Goal: Information Seeking & Learning: Learn about a topic

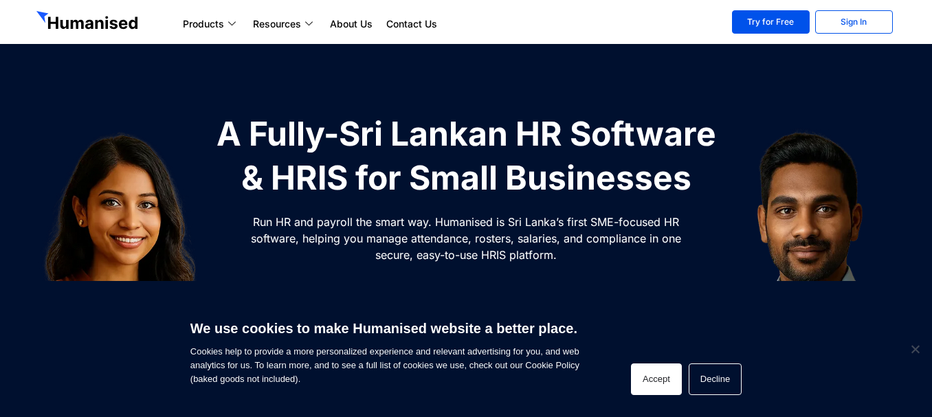
click at [664, 378] on button "Accept" at bounding box center [656, 380] width 51 height 32
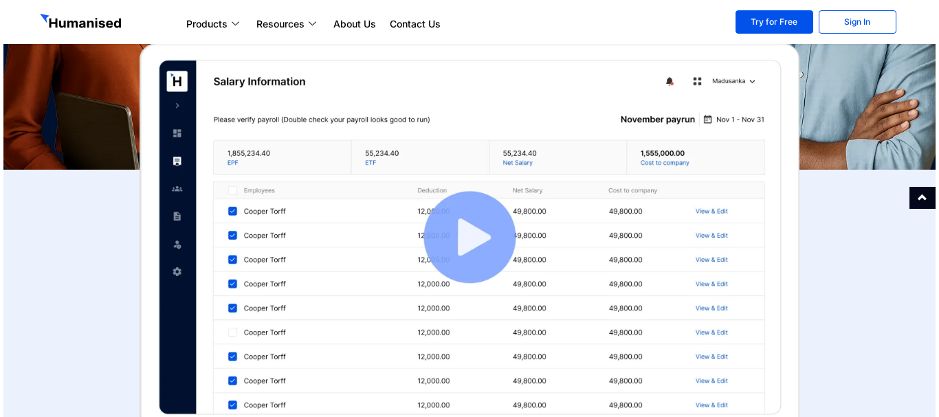
scroll to position [344, 0]
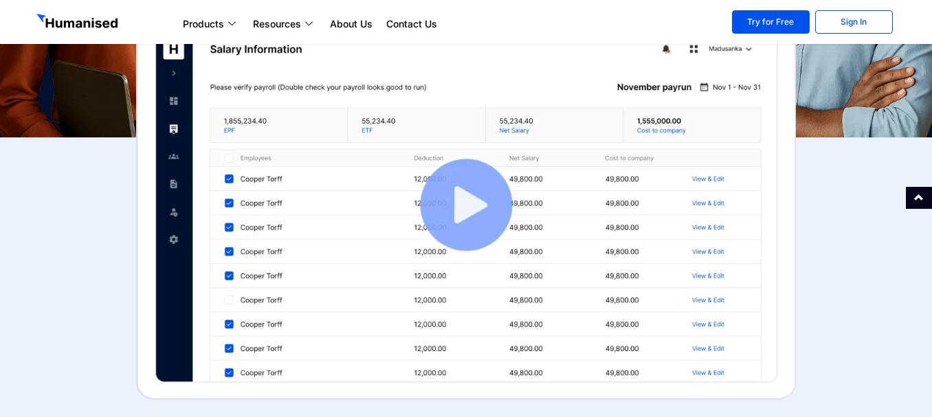
click at [470, 217] on img at bounding box center [466, 205] width 660 height 390
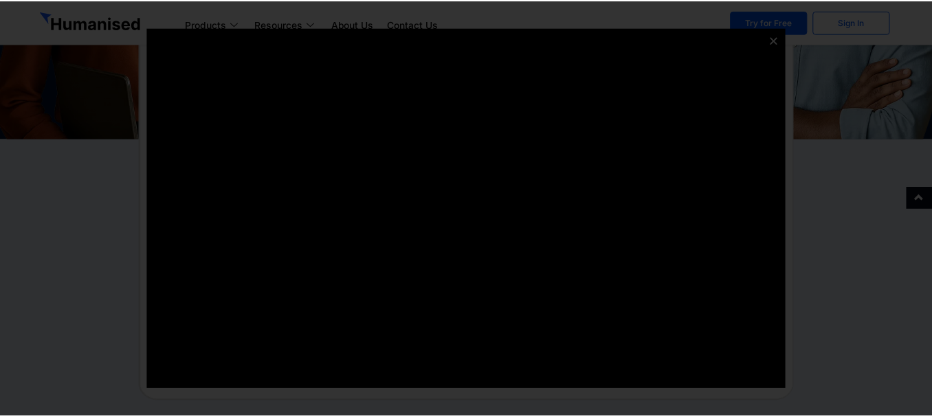
scroll to position [0, 0]
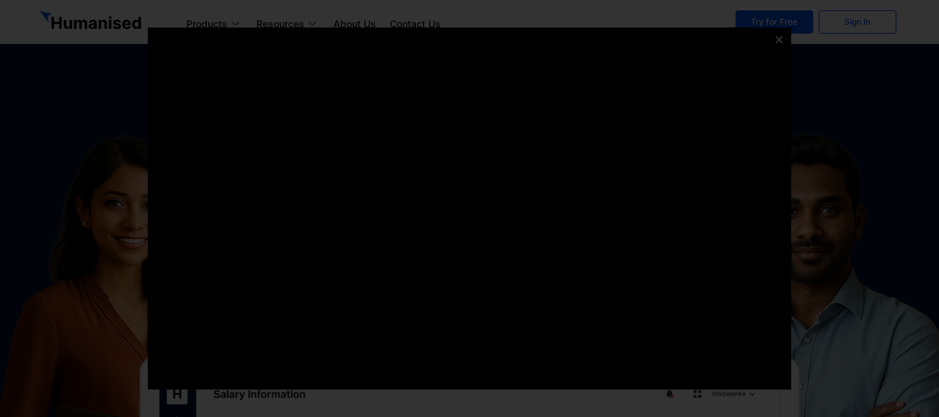
click at [109, 63] on div at bounding box center [469, 208] width 939 height 417
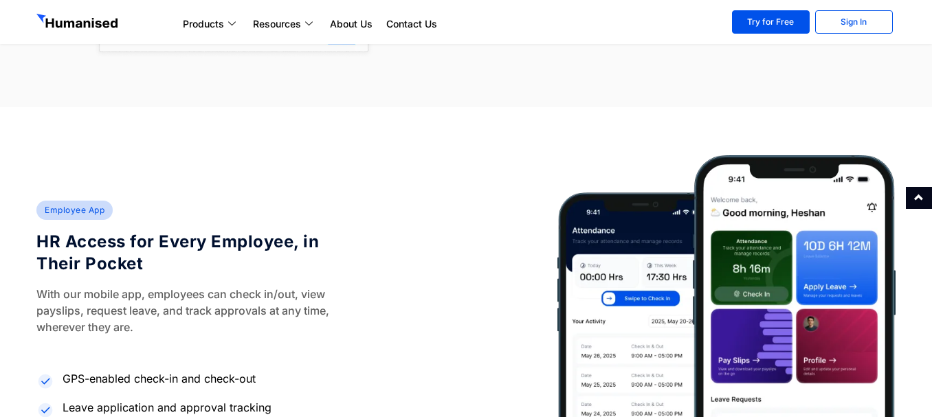
scroll to position [3644, 0]
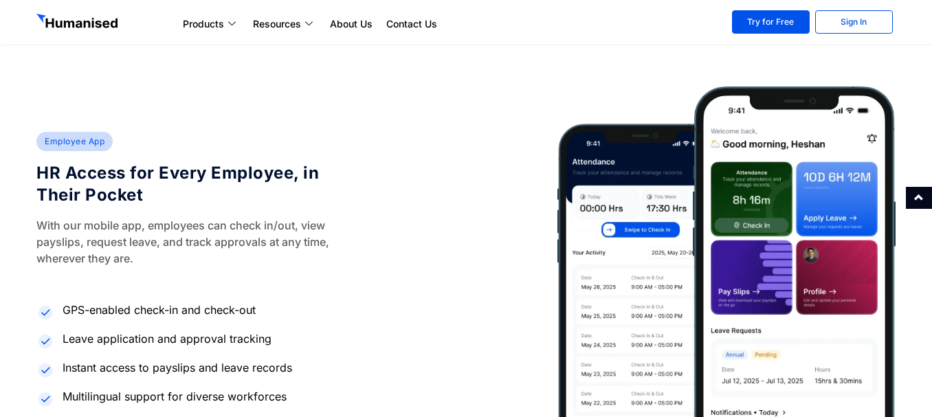
click at [629, 249] on img at bounding box center [727, 293] width 338 height 412
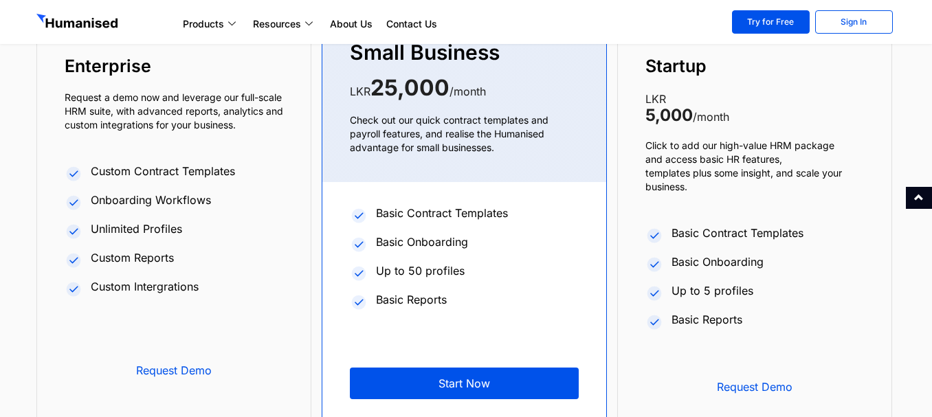
scroll to position [5226, 0]
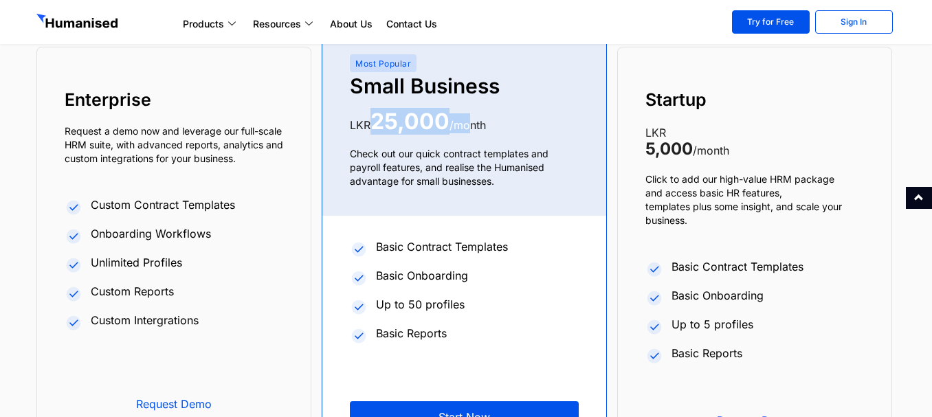
drag, startPoint x: 375, startPoint y: 126, endPoint x: 470, endPoint y: 126, distance: 94.9
click at [470, 126] on div "LKR 25,000 /month" at bounding box center [464, 123] width 229 height 20
click at [492, 184] on p "Check out our quick contract templates and payroll features, and realise the Hu…" at bounding box center [464, 167] width 229 height 41
drag, startPoint x: 650, startPoint y: 106, endPoint x: 714, endPoint y: 103, distance: 63.3
click at [714, 103] on h5 "Startup" at bounding box center [755, 100] width 219 height 22
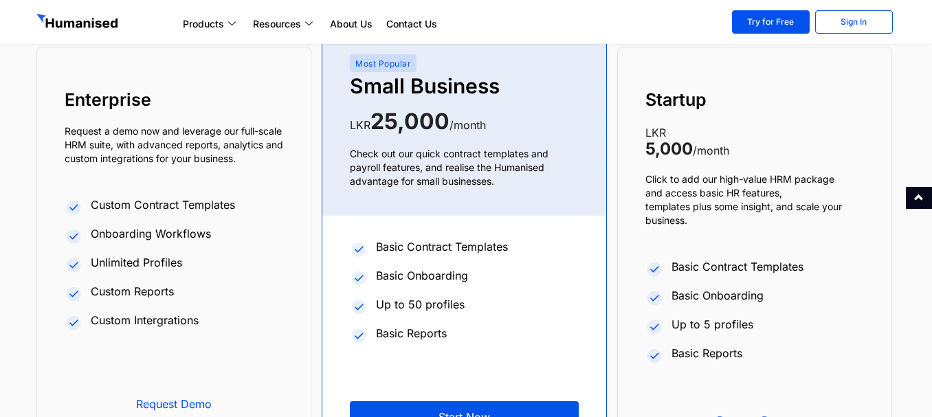
click at [713, 155] on p "LKR 5,000 /month" at bounding box center [755, 141] width 219 height 34
drag, startPoint x: 672, startPoint y: 327, endPoint x: 758, endPoint y: 327, distance: 86.0
click at [758, 327] on li "Up to 5 profiles" at bounding box center [755, 326] width 219 height 26
click at [739, 332] on span "Up to 5 profiles" at bounding box center [710, 324] width 85 height 17
drag, startPoint x: 752, startPoint y: 328, endPoint x: 717, endPoint y: 327, distance: 35.1
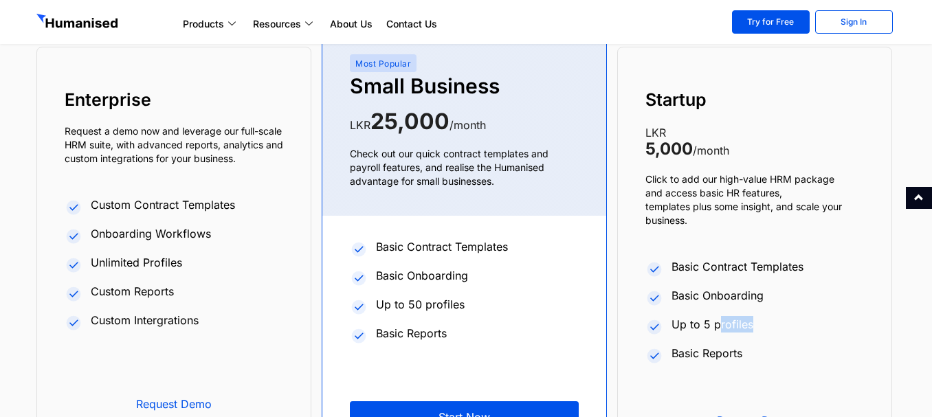
click at [717, 327] on li "Up to 5 profiles" at bounding box center [755, 326] width 219 height 26
drag, startPoint x: 739, startPoint y: 356, endPoint x: 697, endPoint y: 358, distance: 42.0
click at [697, 358] on span "Basic Reports" at bounding box center [705, 353] width 74 height 17
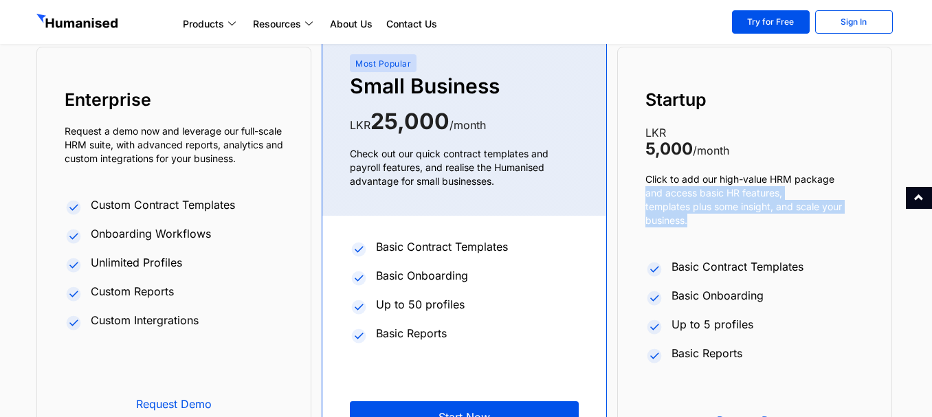
drag, startPoint x: 647, startPoint y: 197, endPoint x: 831, endPoint y: 215, distance: 184.5
click at [831, 215] on p "Click to add our high-value HRM package and access basic HR features, templates…" at bounding box center [755, 200] width 219 height 55
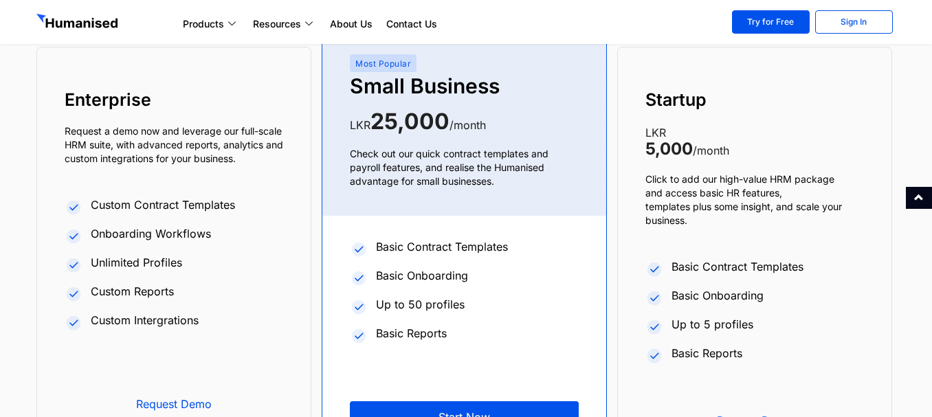
click at [758, 184] on p "Click to add our high-value HRM package and access basic HR features, templates…" at bounding box center [755, 200] width 219 height 55
click at [661, 202] on p "Click to add our high-value HRM package and access basic HR features, templates…" at bounding box center [755, 200] width 219 height 55
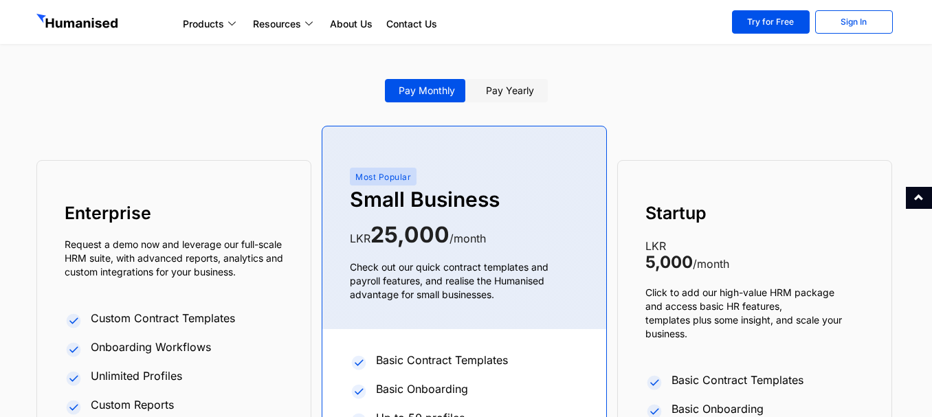
scroll to position [5135, 0]
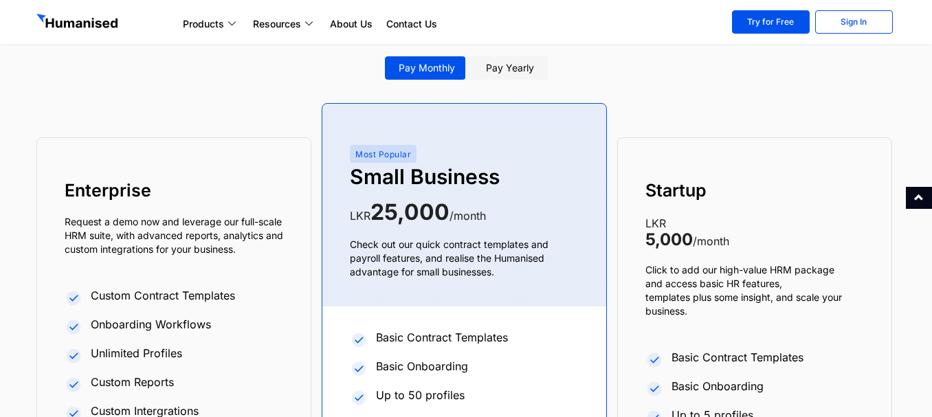
click at [677, 272] on p "Click to add our high-value HRM package and access basic HR features, templates…" at bounding box center [755, 290] width 219 height 55
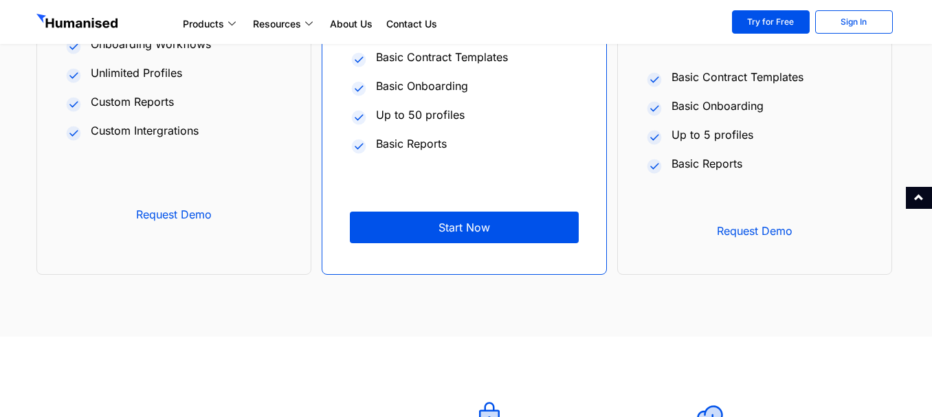
scroll to position [5410, 0]
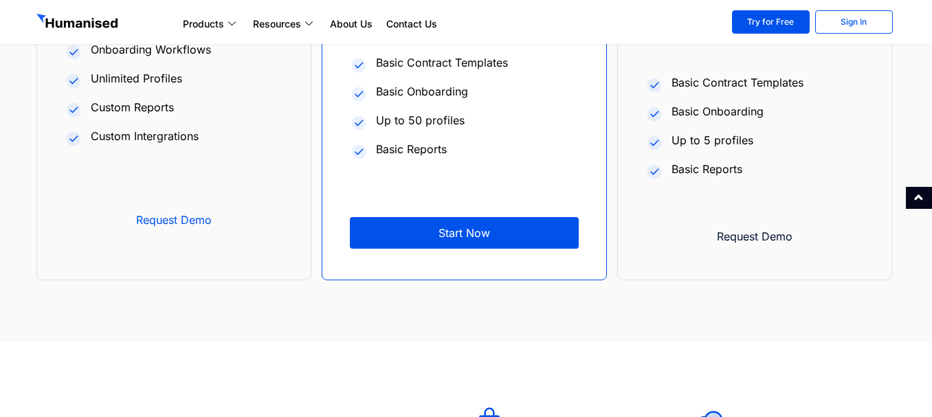
click at [767, 237] on span "Request Demo" at bounding box center [754, 236] width 177 height 11
